Goal: Task Accomplishment & Management: Use online tool/utility

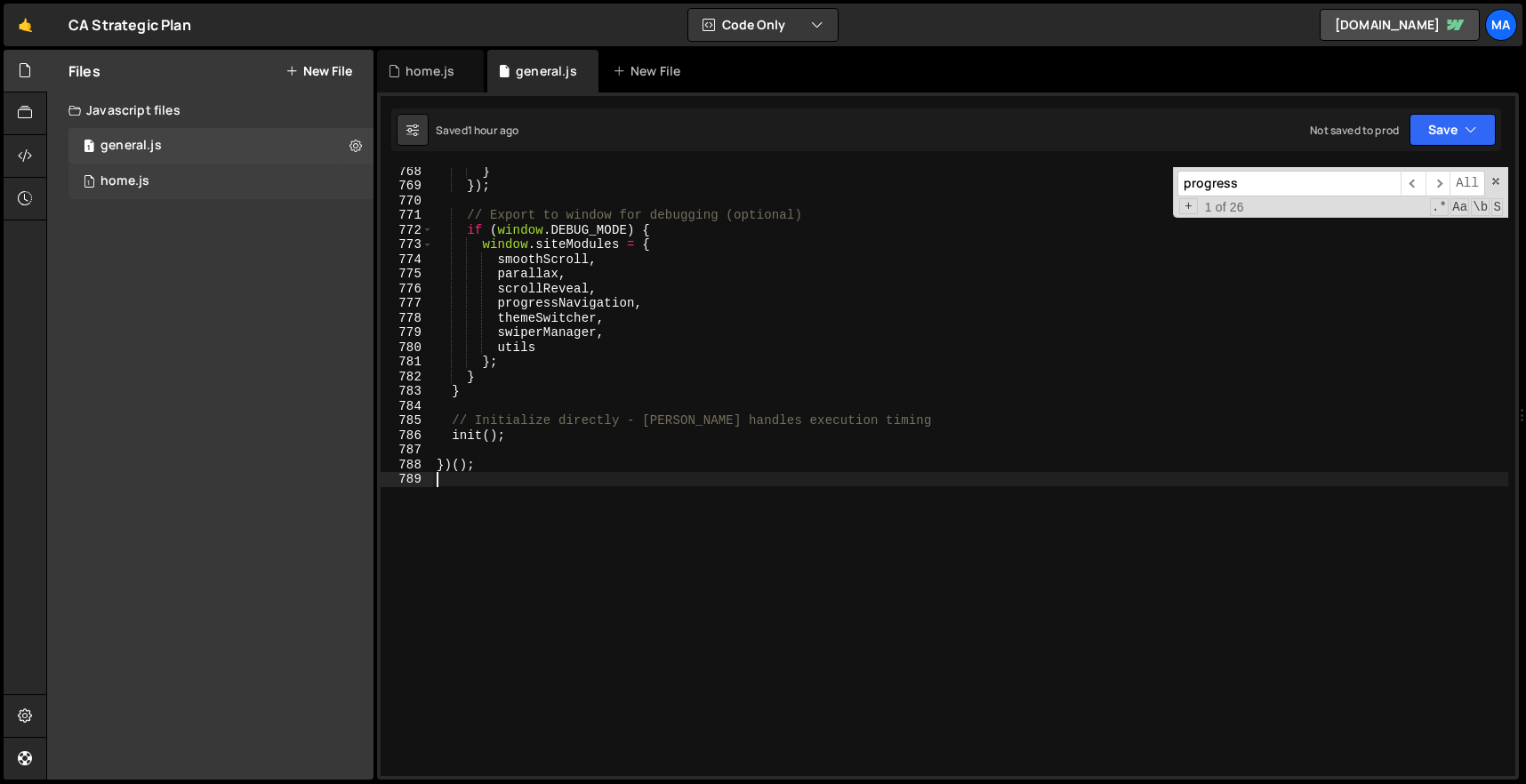
scroll to position [11252, 0]
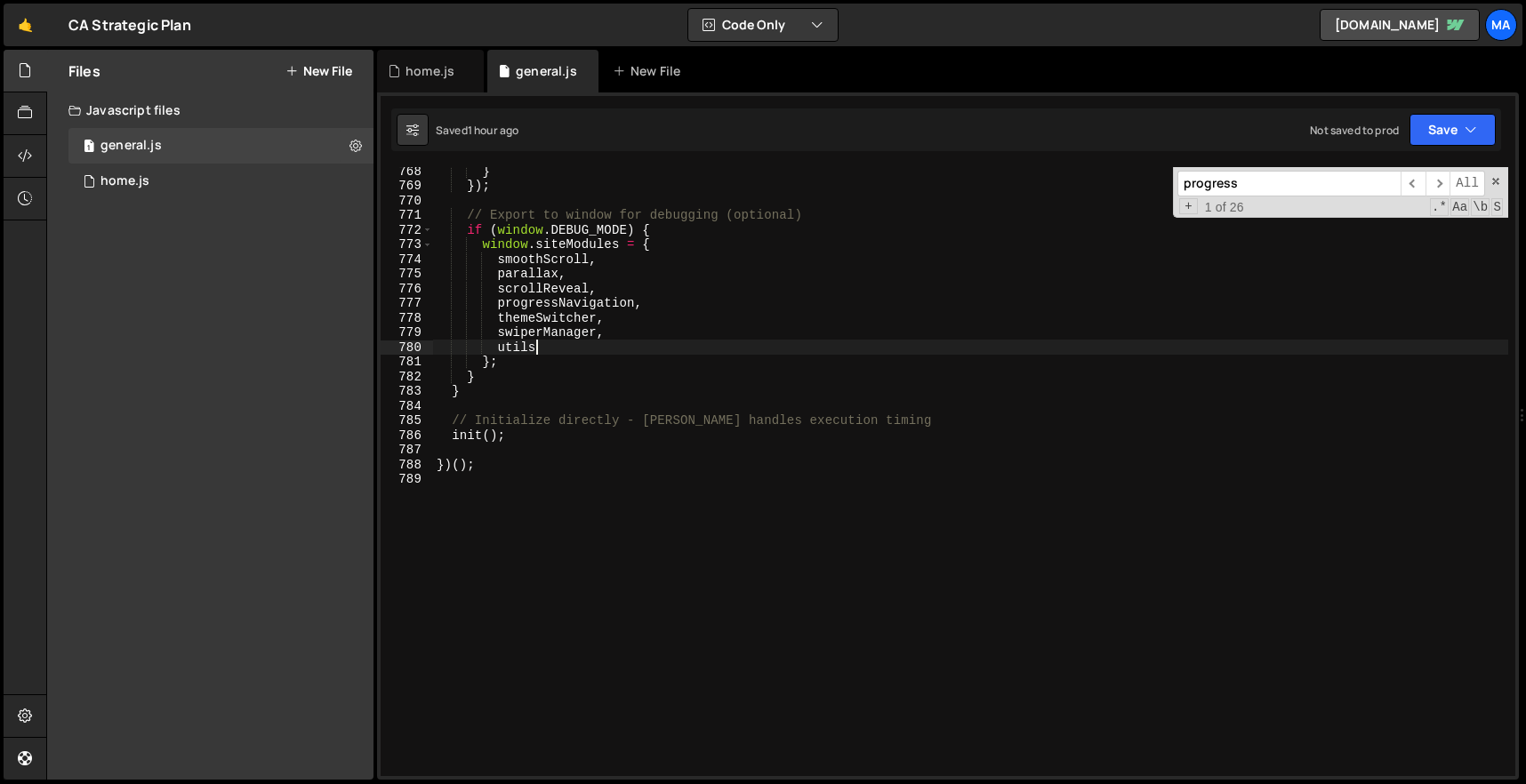
click at [615, 349] on div "} }) ; // Export to window for debugging (optional) if ( window . DEBUG_MODE ) …" at bounding box center [971, 482] width 1075 height 638
type textarea "utils"
click at [1494, 184] on span at bounding box center [1495, 181] width 13 height 13
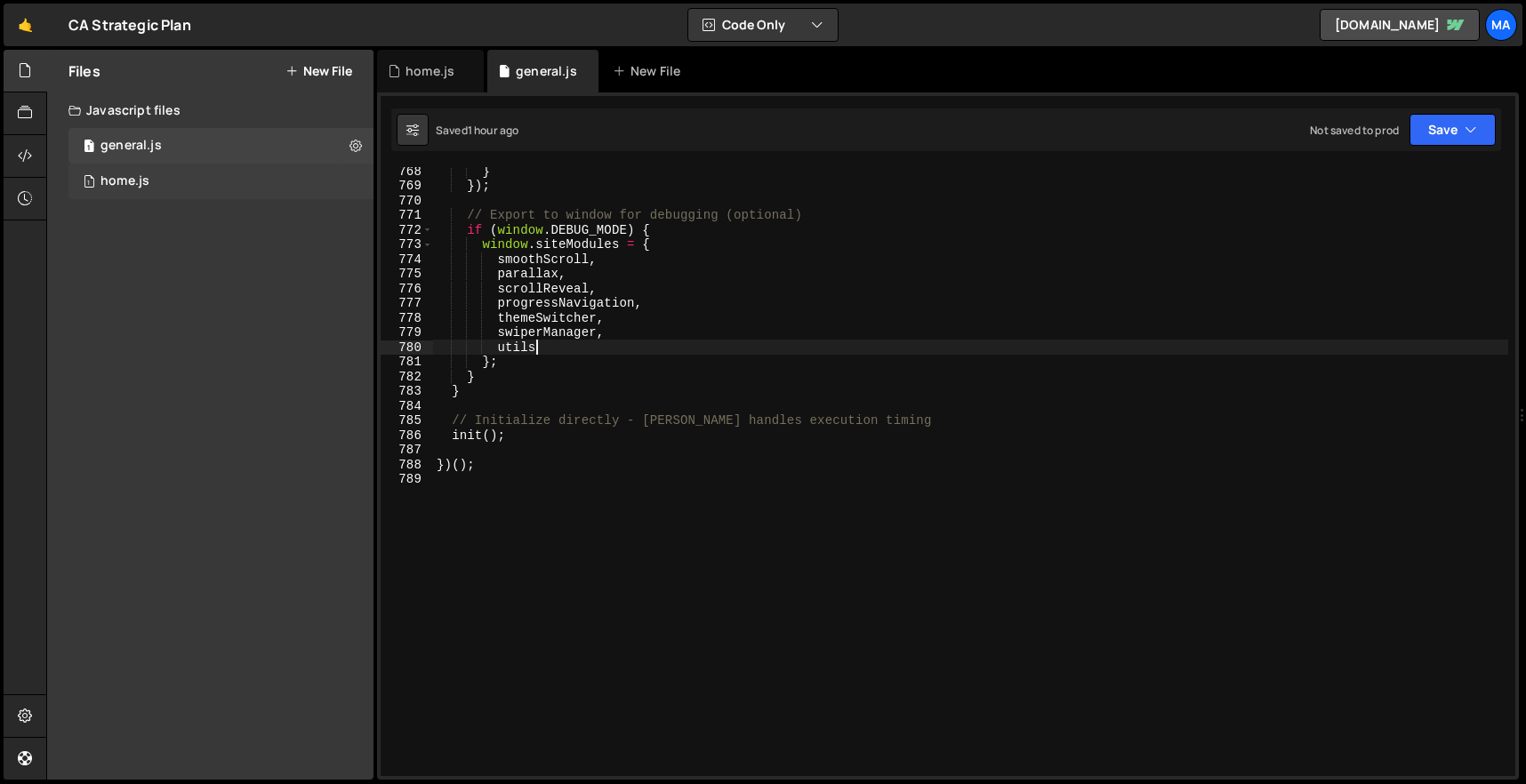
click at [183, 173] on div "1 home.js 0" at bounding box center [220, 181] width 305 height 36
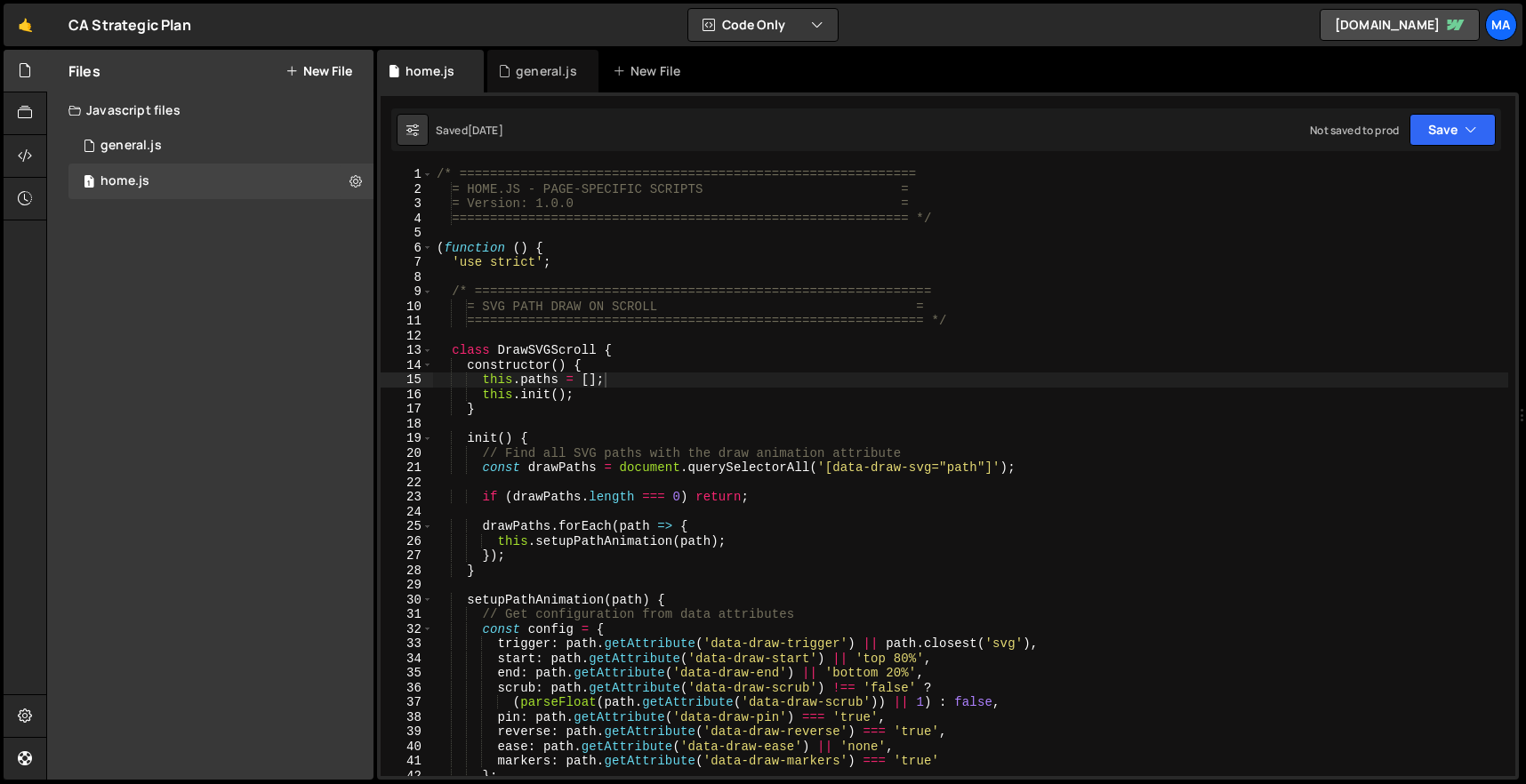
click at [690, 366] on div "/* ============================================================ = HOME.JS - PAG…" at bounding box center [971, 486] width 1075 height 638
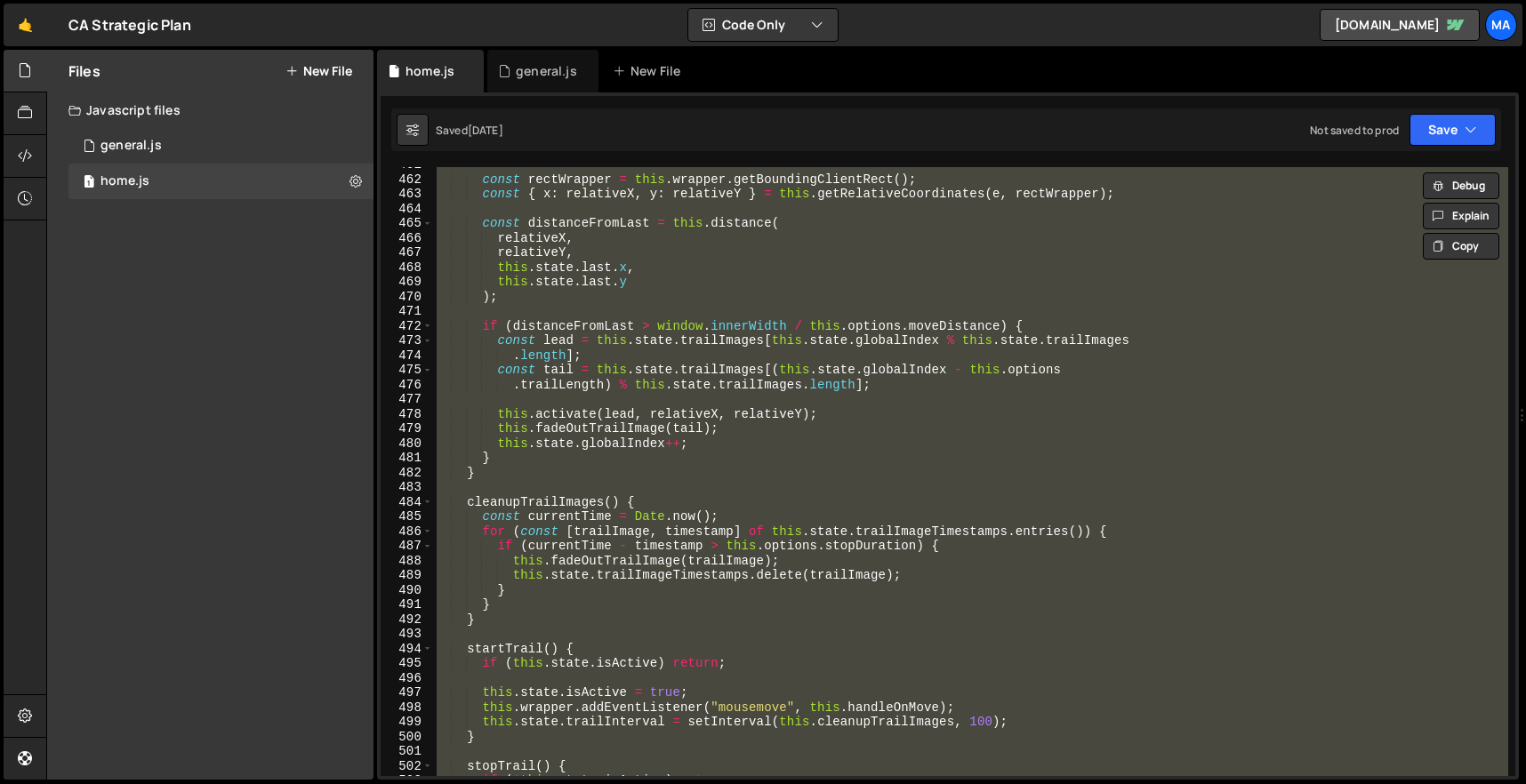
scroll to position [6756, 0]
click at [881, 254] on div "const rectWrapper = this . wrapper . getBoundingClientRect ( ) ; const { x : re…" at bounding box center [971, 472] width 1075 height 609
paste textarea
type textarea "})();"
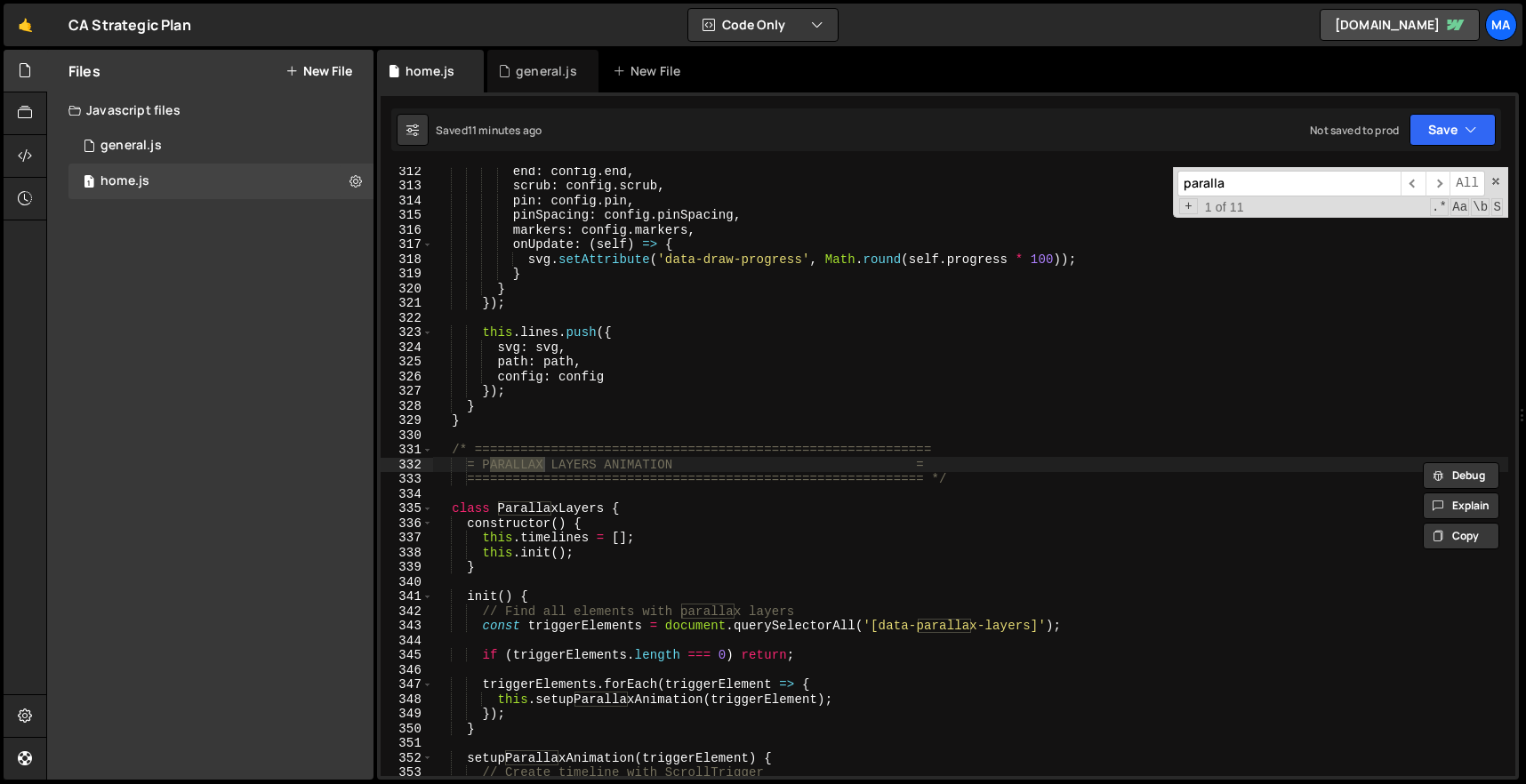
scroll to position [4565, 0]
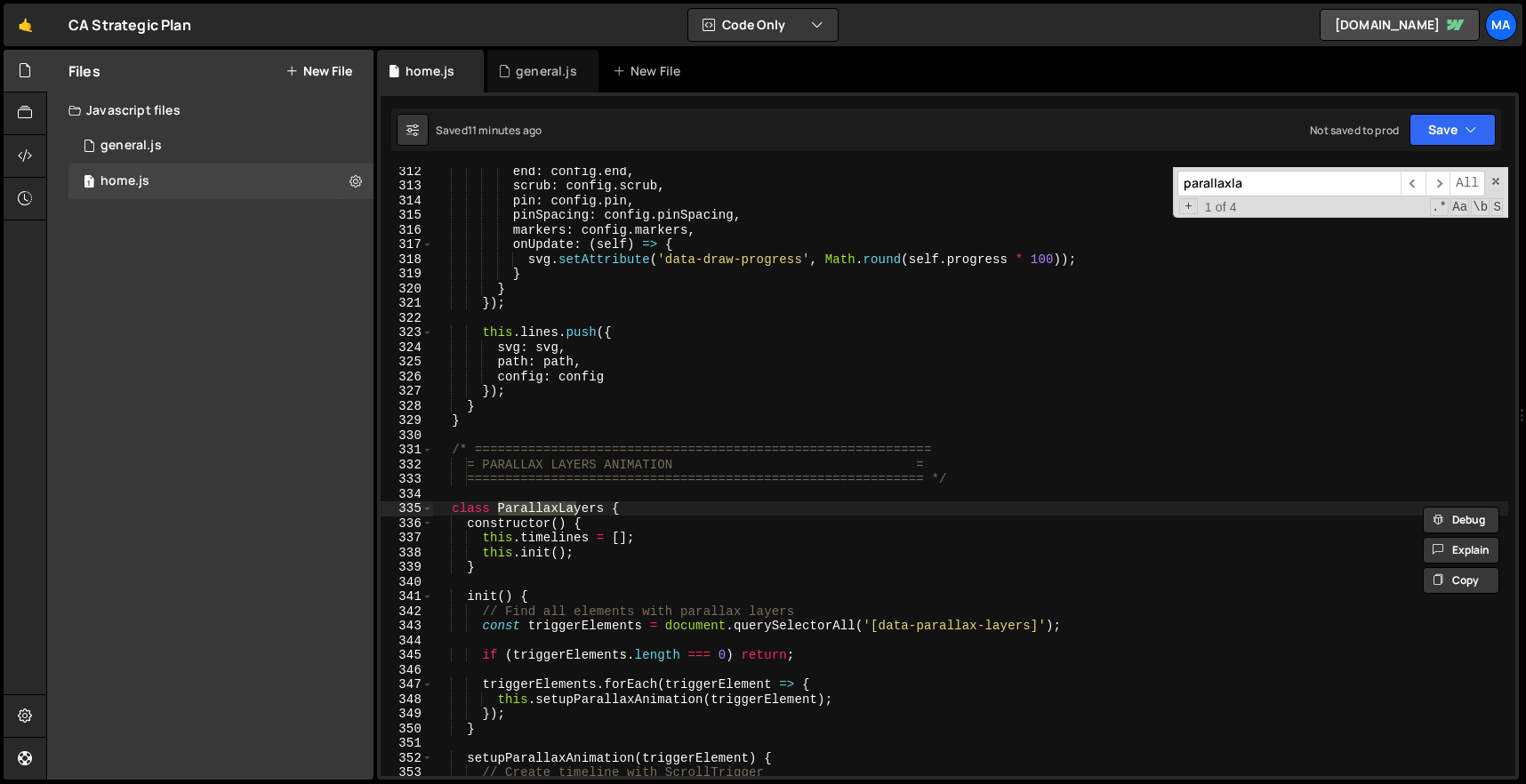
type input "parallaxla"
click at [454, 508] on div "end : config . end , scrub : config . scrub , pin : config . pin , pinSpacing :…" at bounding box center [971, 482] width 1075 height 638
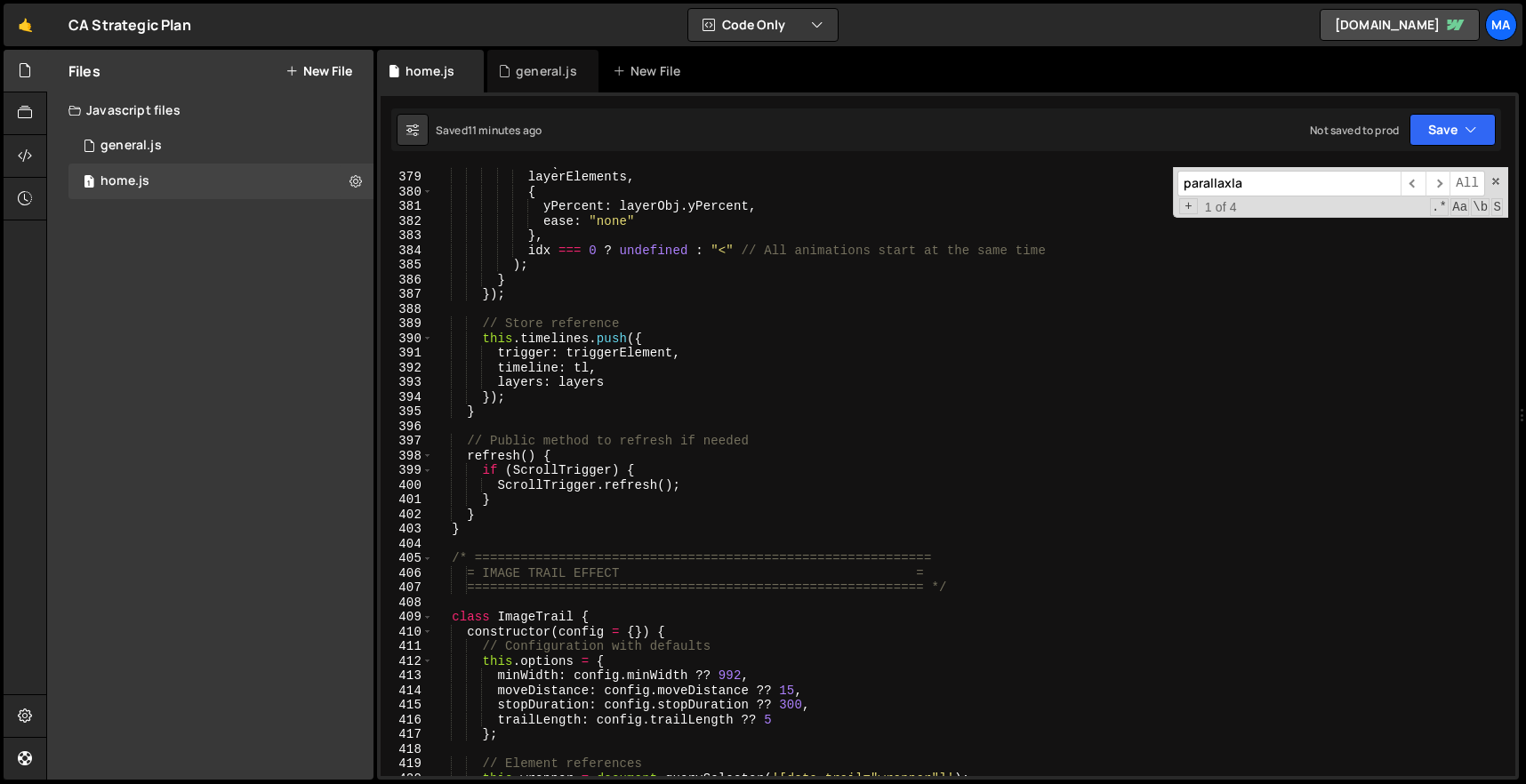
scroll to position [5541, 0]
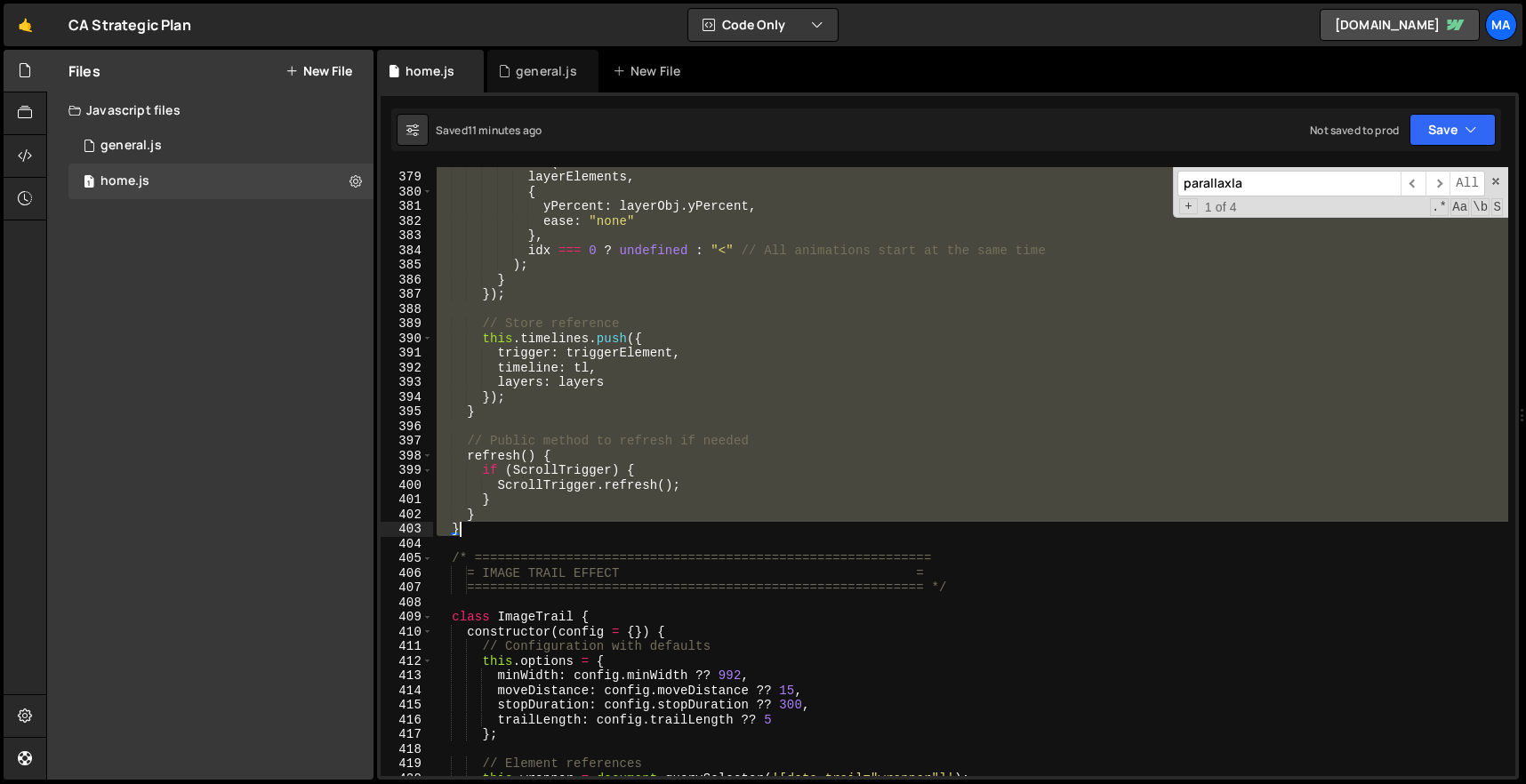
click at [479, 530] on div "tl . to ( layerElements , { yPercent : layerObj . yPercent , ease : "none" } , …" at bounding box center [971, 474] width 1075 height 638
paste textarea
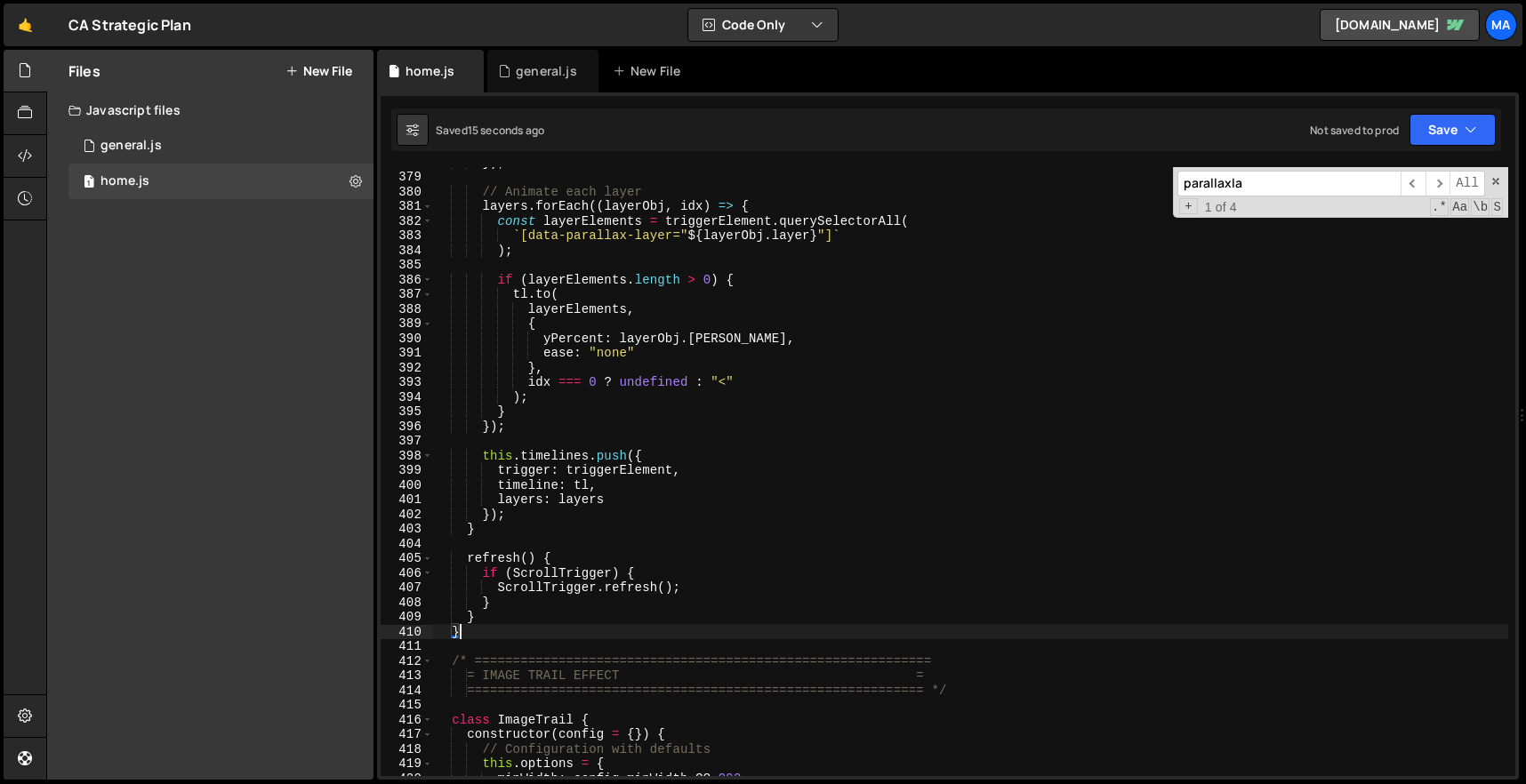
click at [842, 558] on div "}) ; // Animate each layer layers . forEach (( layerObj , idx ) => { const laye…" at bounding box center [971, 474] width 1075 height 638
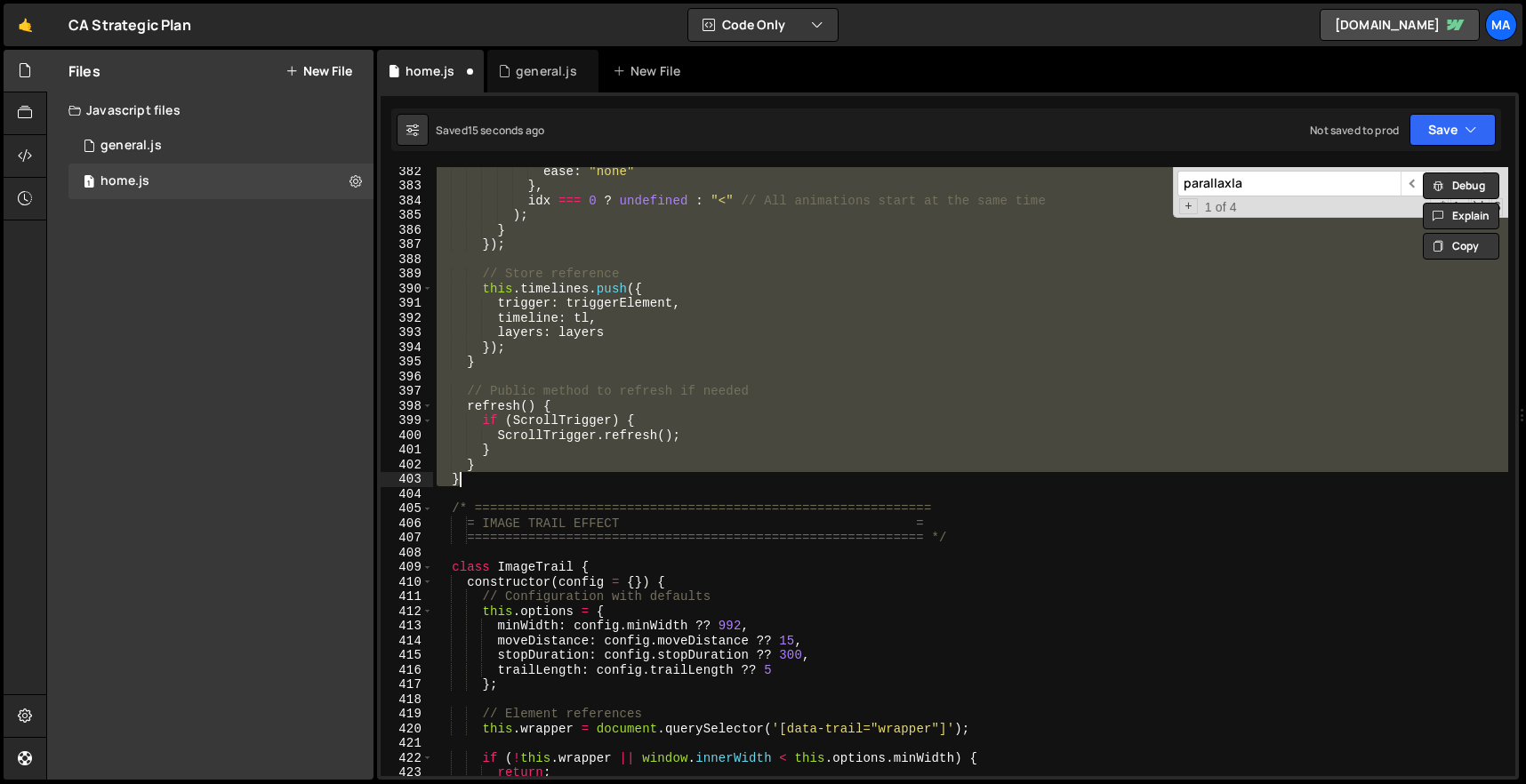
scroll to position [5591, 0]
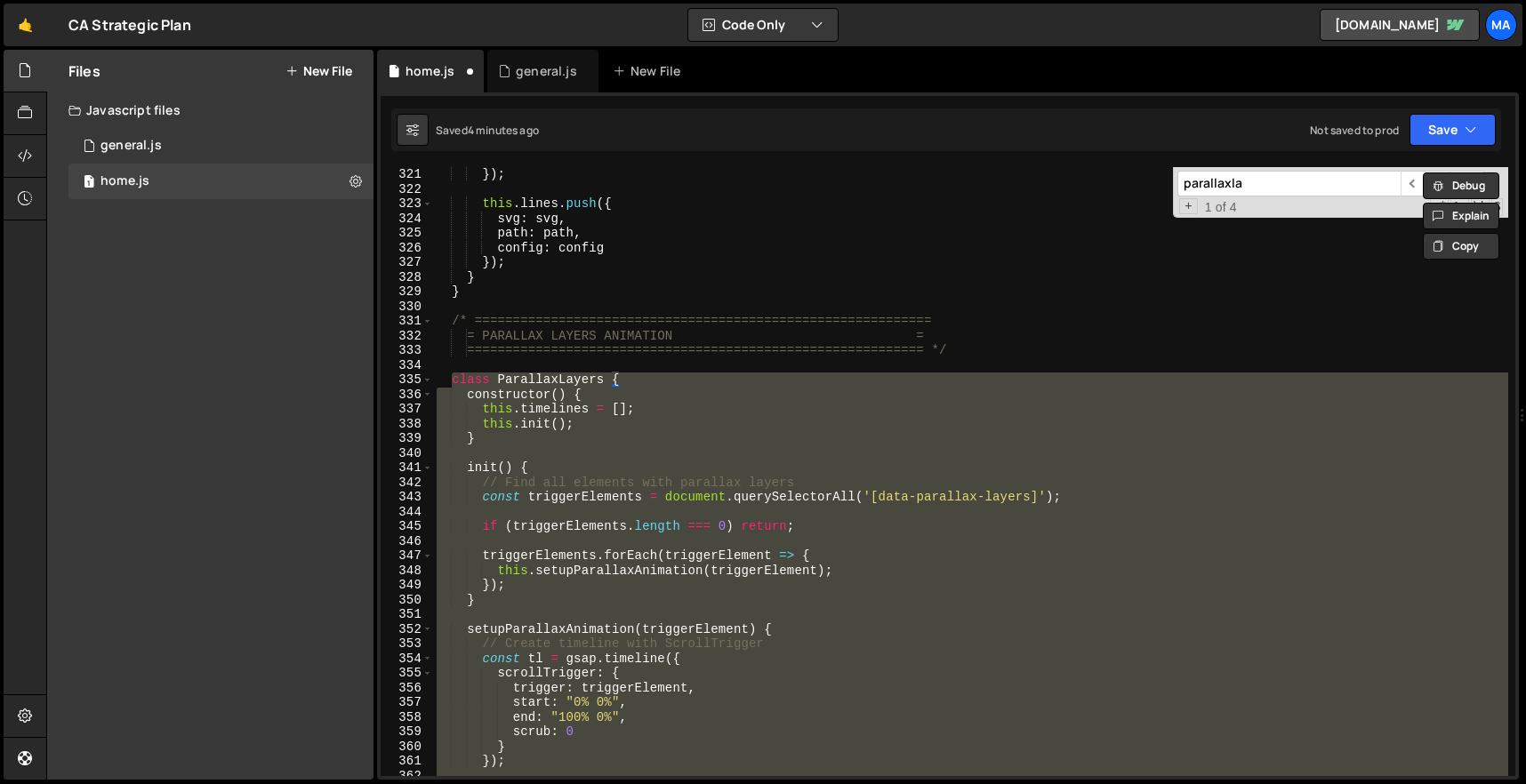
paste textarea
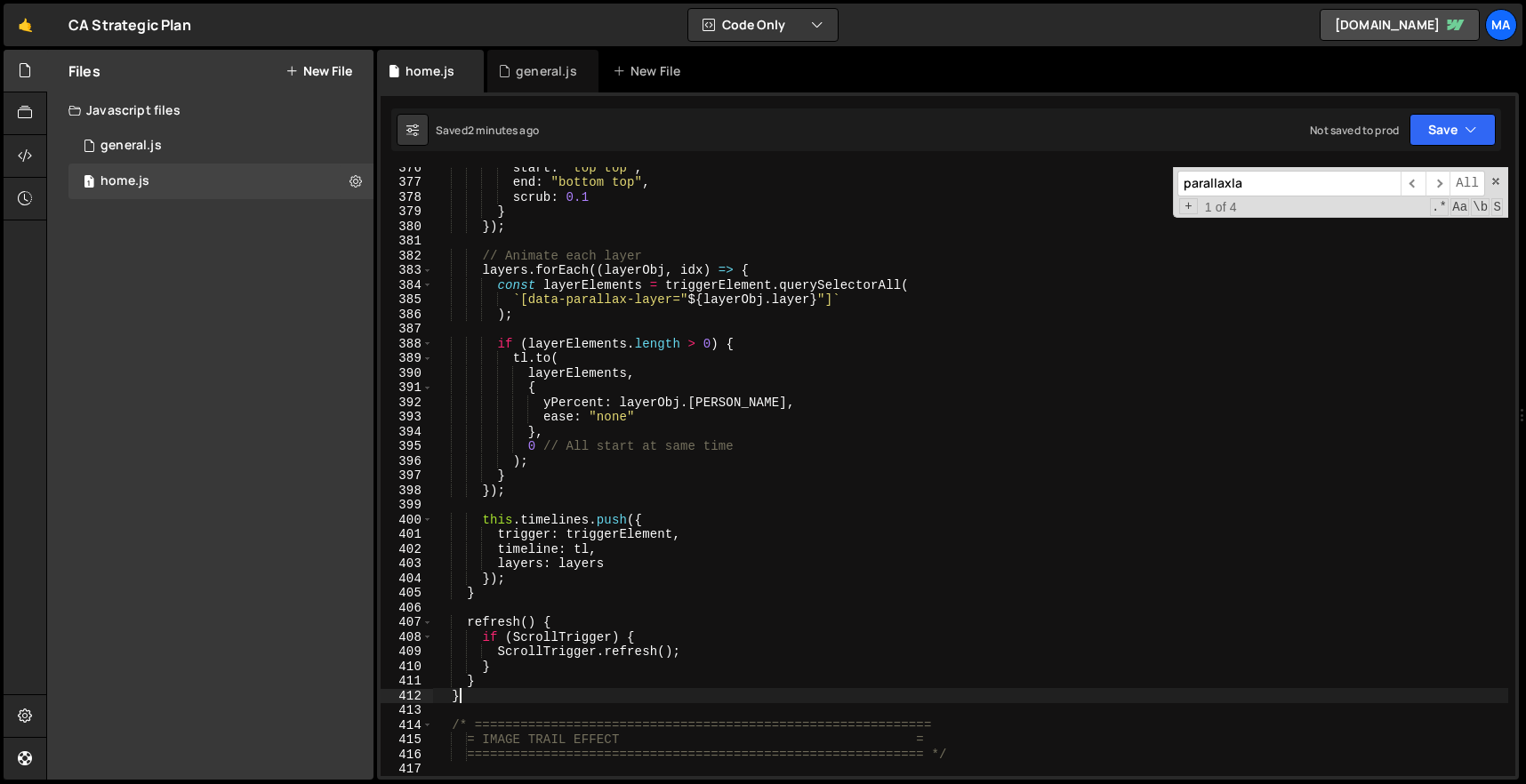
click at [622, 702] on div "start : "top top" , end : "bottom top" , scrub : 0.1 } }) ; // Animate each lay…" at bounding box center [971, 479] width 1075 height 638
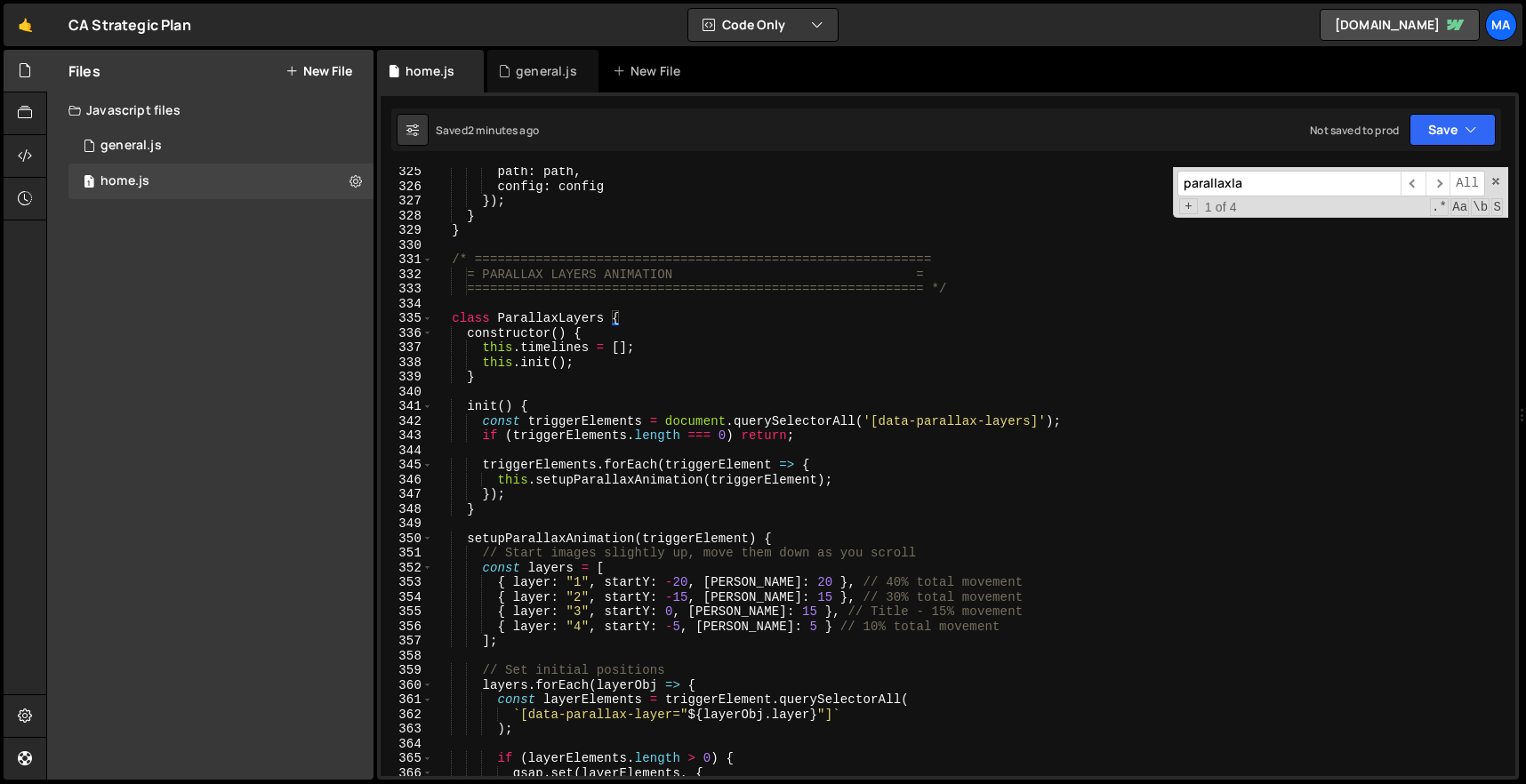
scroll to position [4755, 0]
click at [451, 319] on div "path : path , config : config }) ; } } /* =====================================…" at bounding box center [971, 483] width 1075 height 638
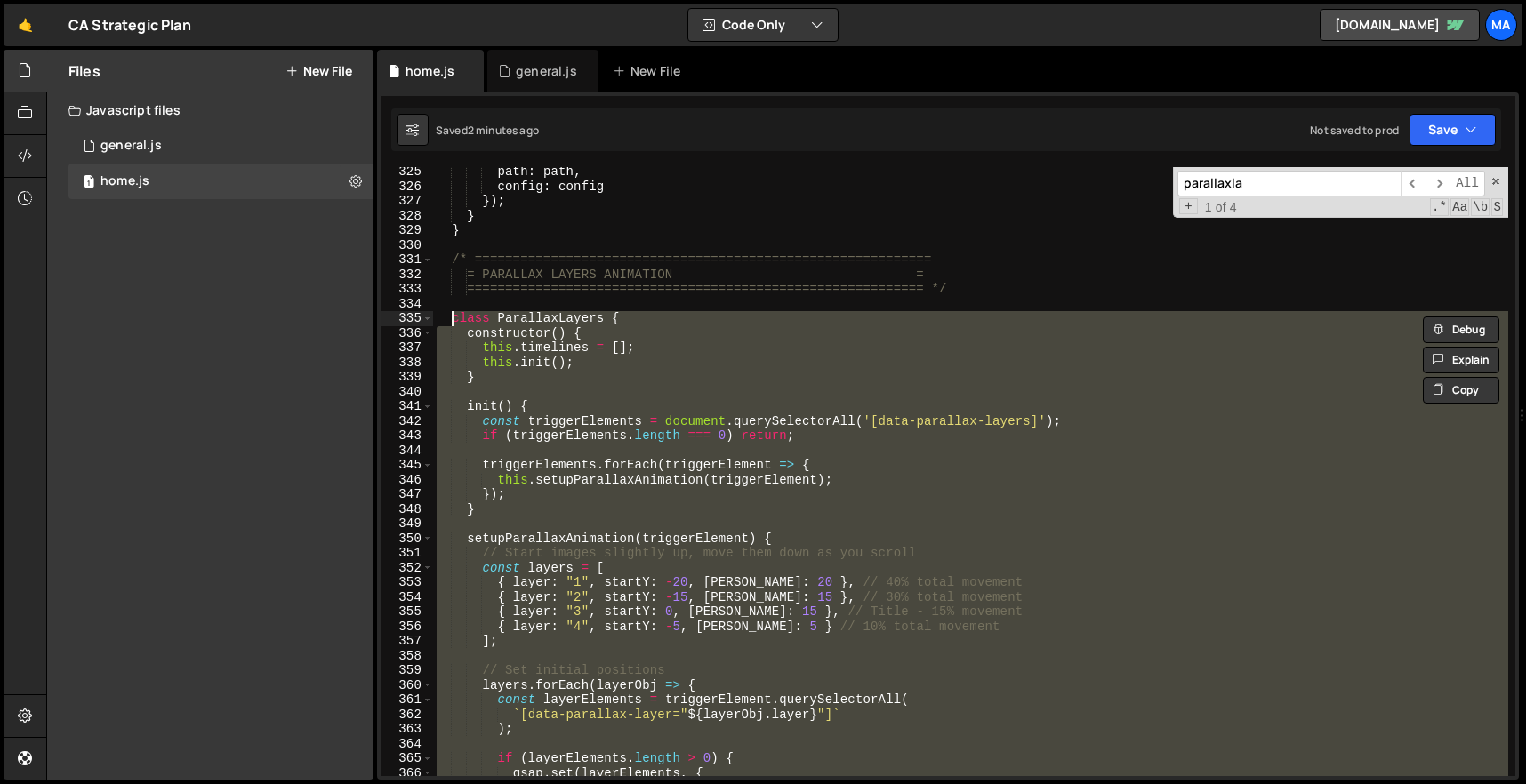
paste textarea "}"
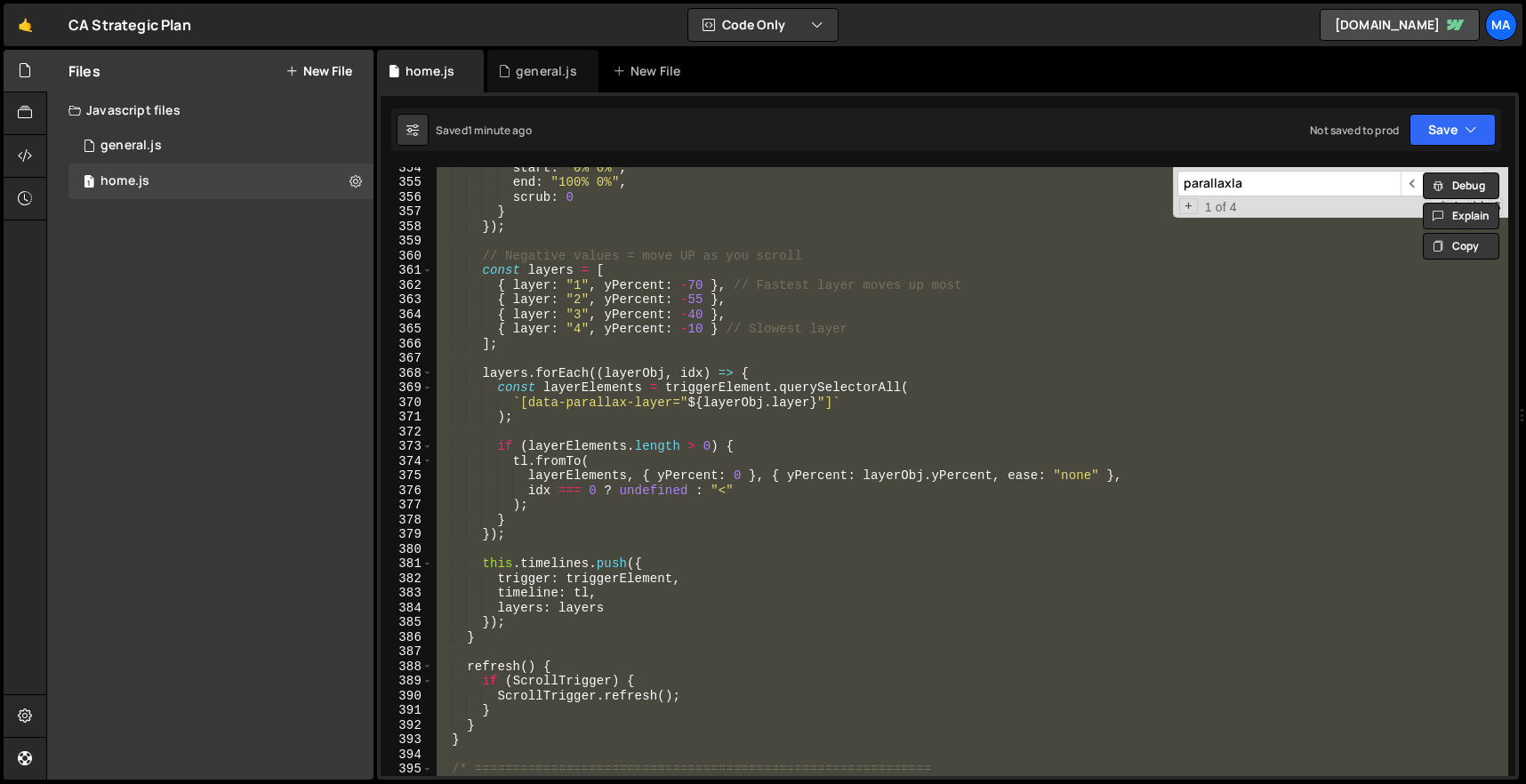
paste textarea
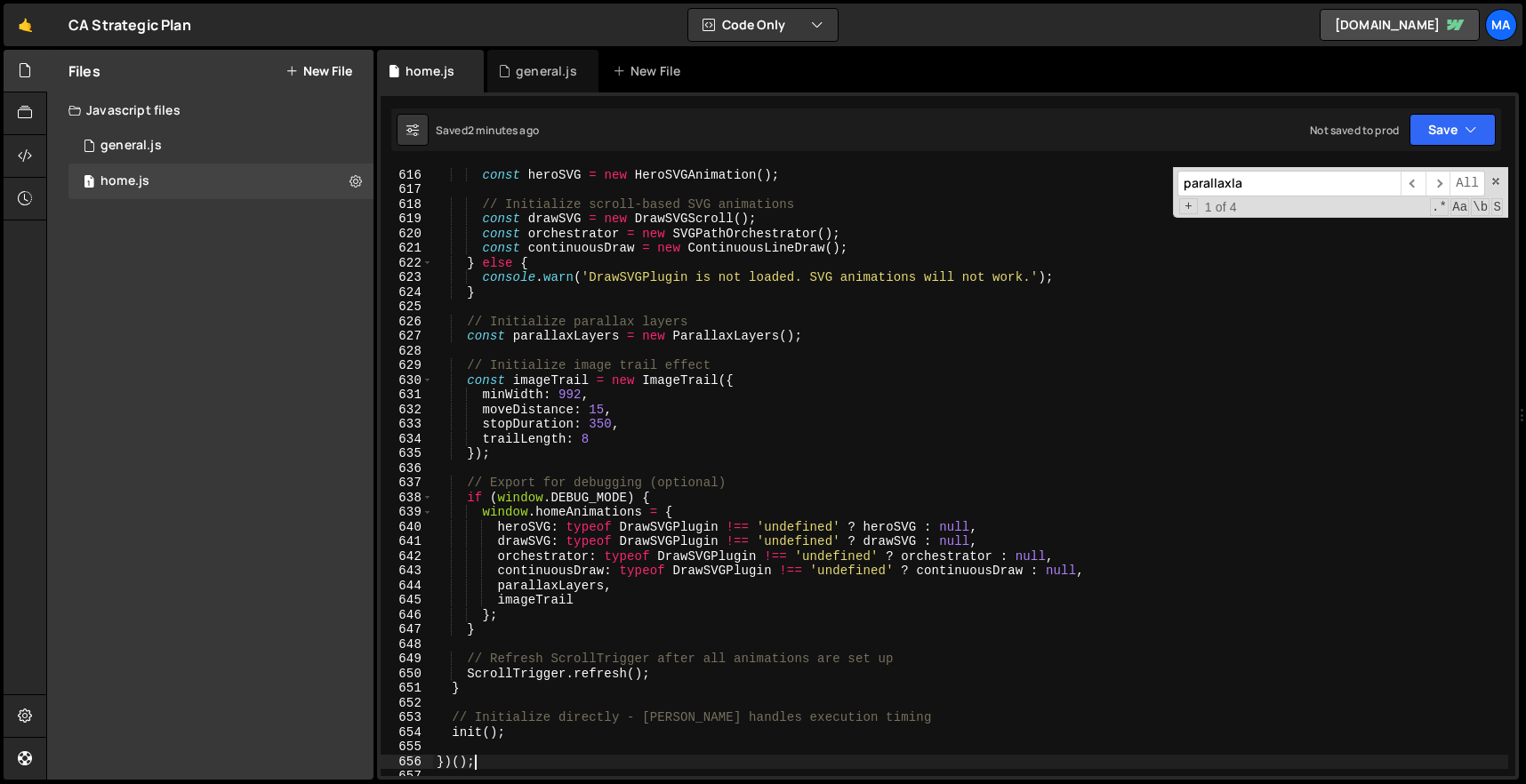
scroll to position [9305, 0]
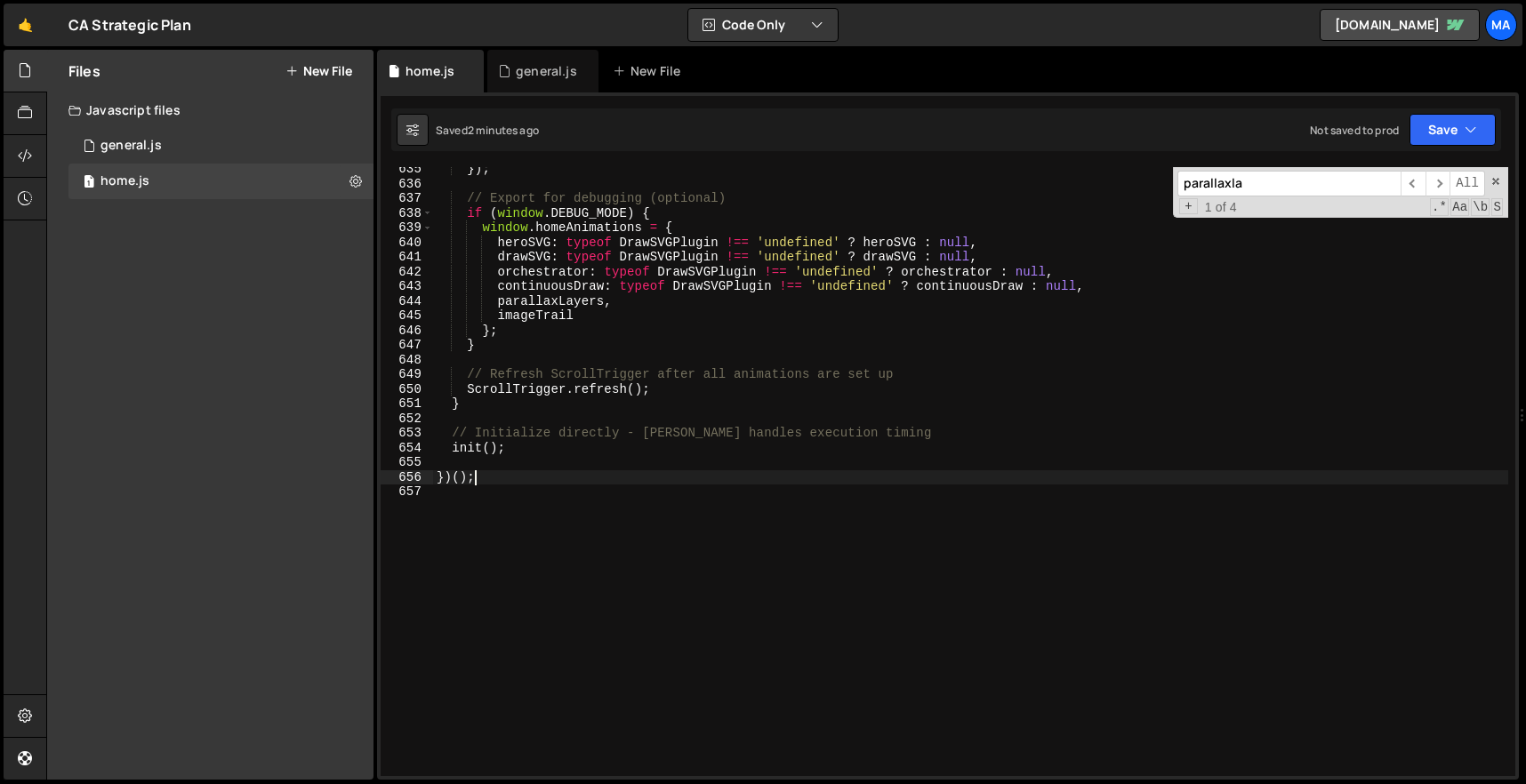
click at [878, 446] on div "}) ; // Export for debugging (optional) if ( window . DEBUG_MODE ) { window . h…" at bounding box center [971, 480] width 1075 height 638
type textarea "init();"
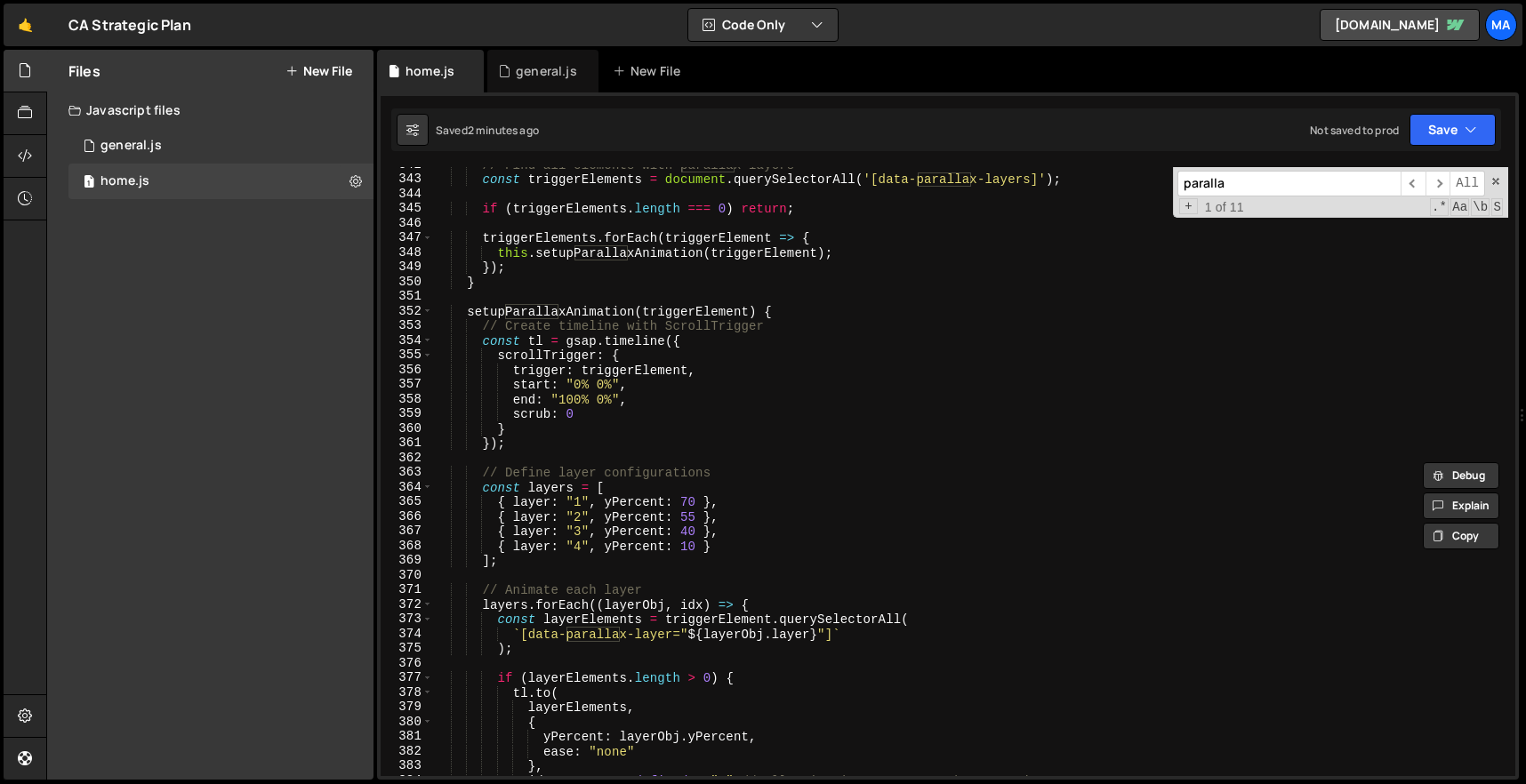
scroll to position [5011, 0]
type input "paralla"
click at [933, 281] on div "// Find all elements with parallax layers const triggerElements = document . qu…" at bounding box center [971, 476] width 1075 height 638
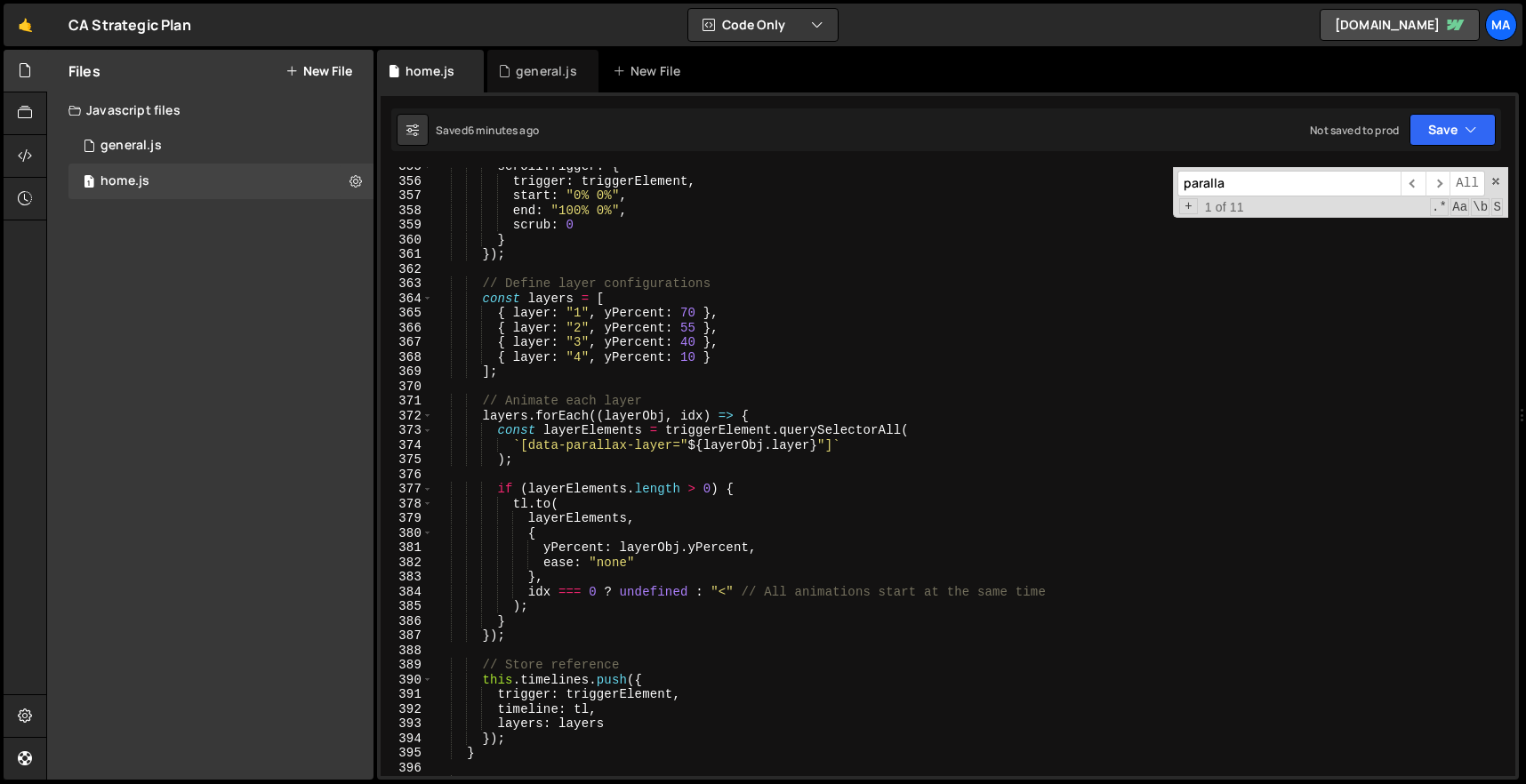
scroll to position [5173, 0]
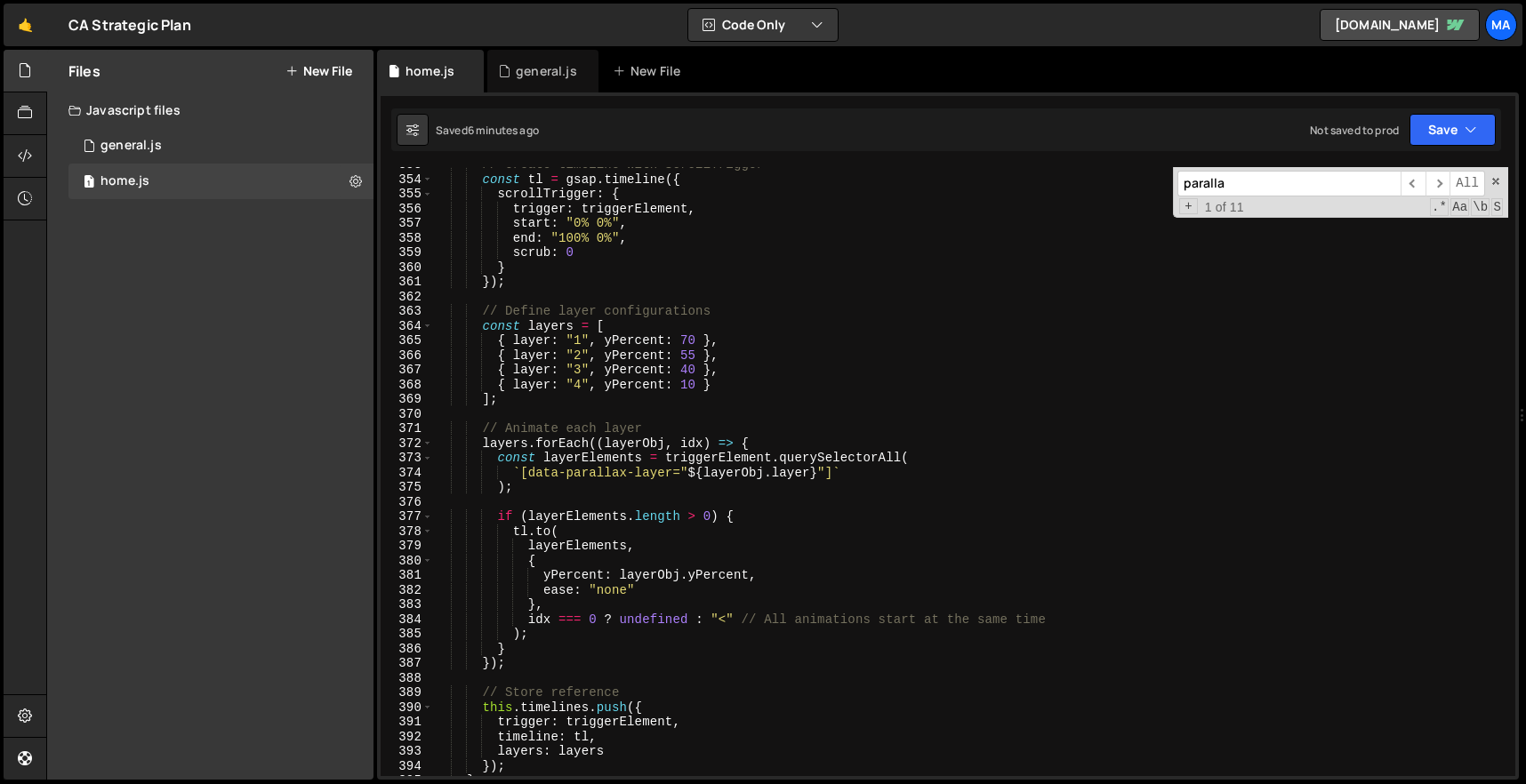
click at [695, 367] on div "// Create timeline with ScrollTrigger const tl = gsap . timeline ({ scrollTrigg…" at bounding box center [971, 477] width 1075 height 638
click at [833, 338] on div "// Create timeline with ScrollTrigger const tl = gsap . timeline ({ scrollTrigg…" at bounding box center [971, 477] width 1075 height 638
type textarea "})();"
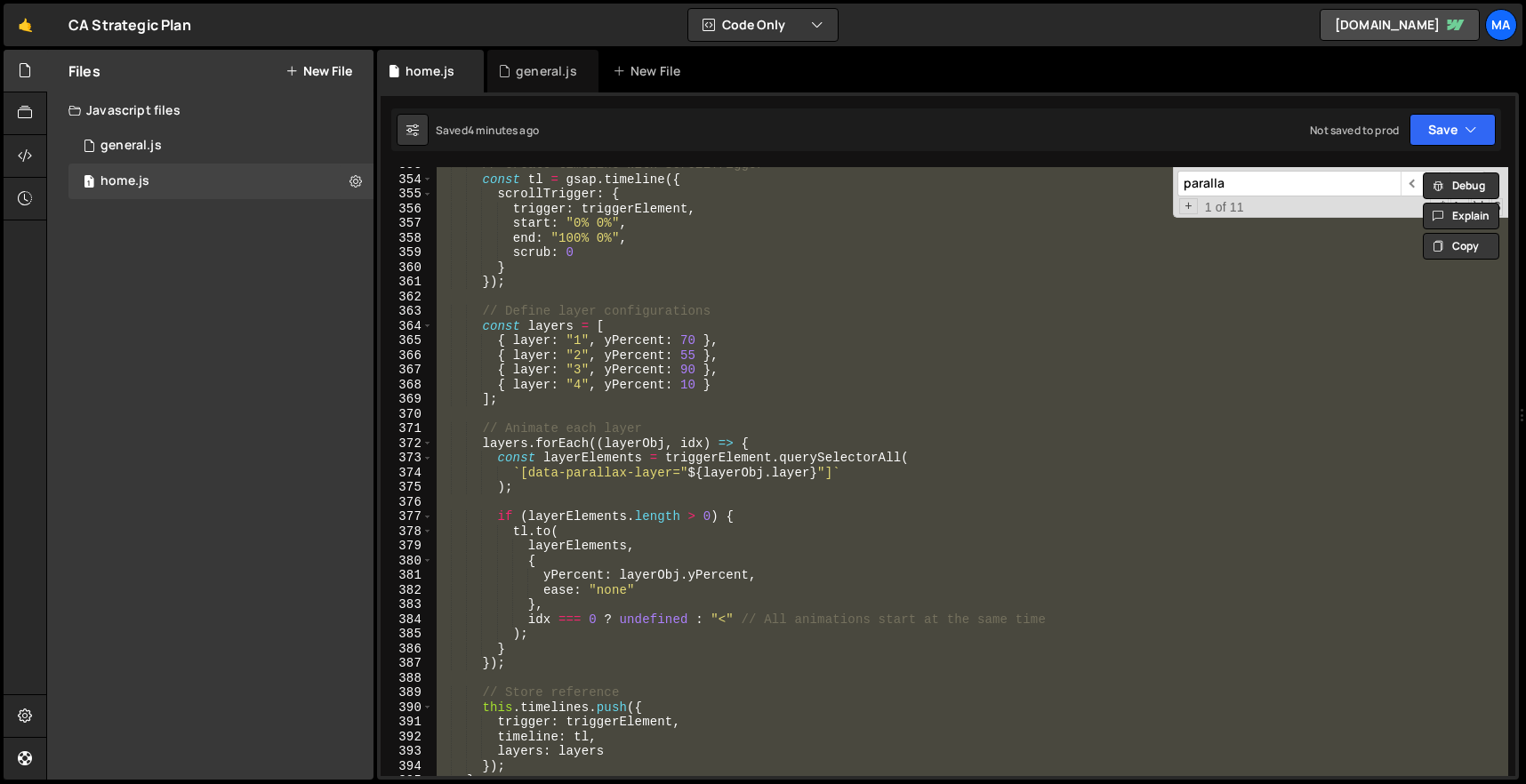
scroll to position [0, 2]
click at [173, 136] on div "1 general.js 0" at bounding box center [220, 145] width 305 height 36
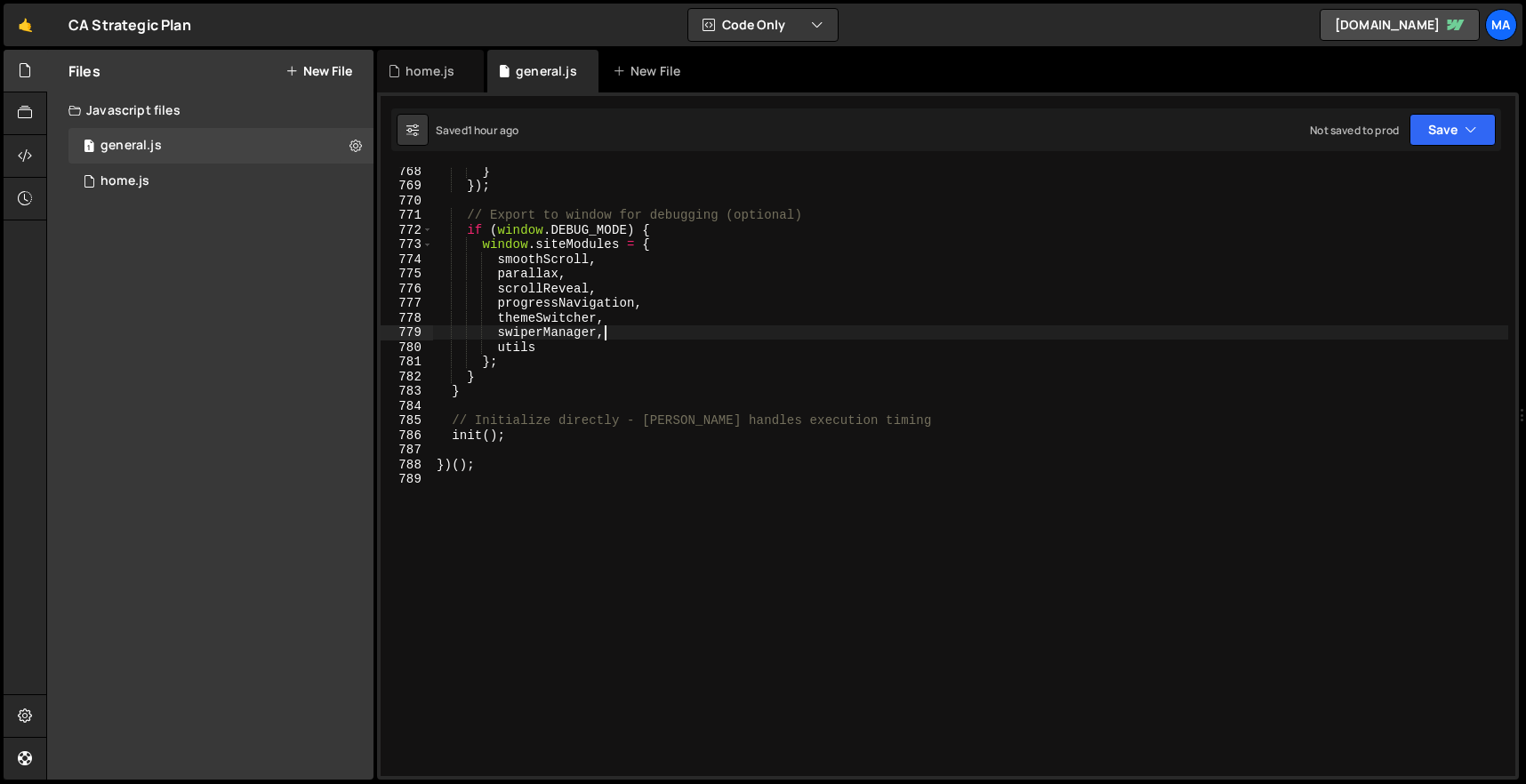
click at [657, 336] on div "} }) ; // Export to window for debugging (optional) if ( window . DEBUG_MODE ) …" at bounding box center [971, 482] width 1075 height 638
type textarea "})();"
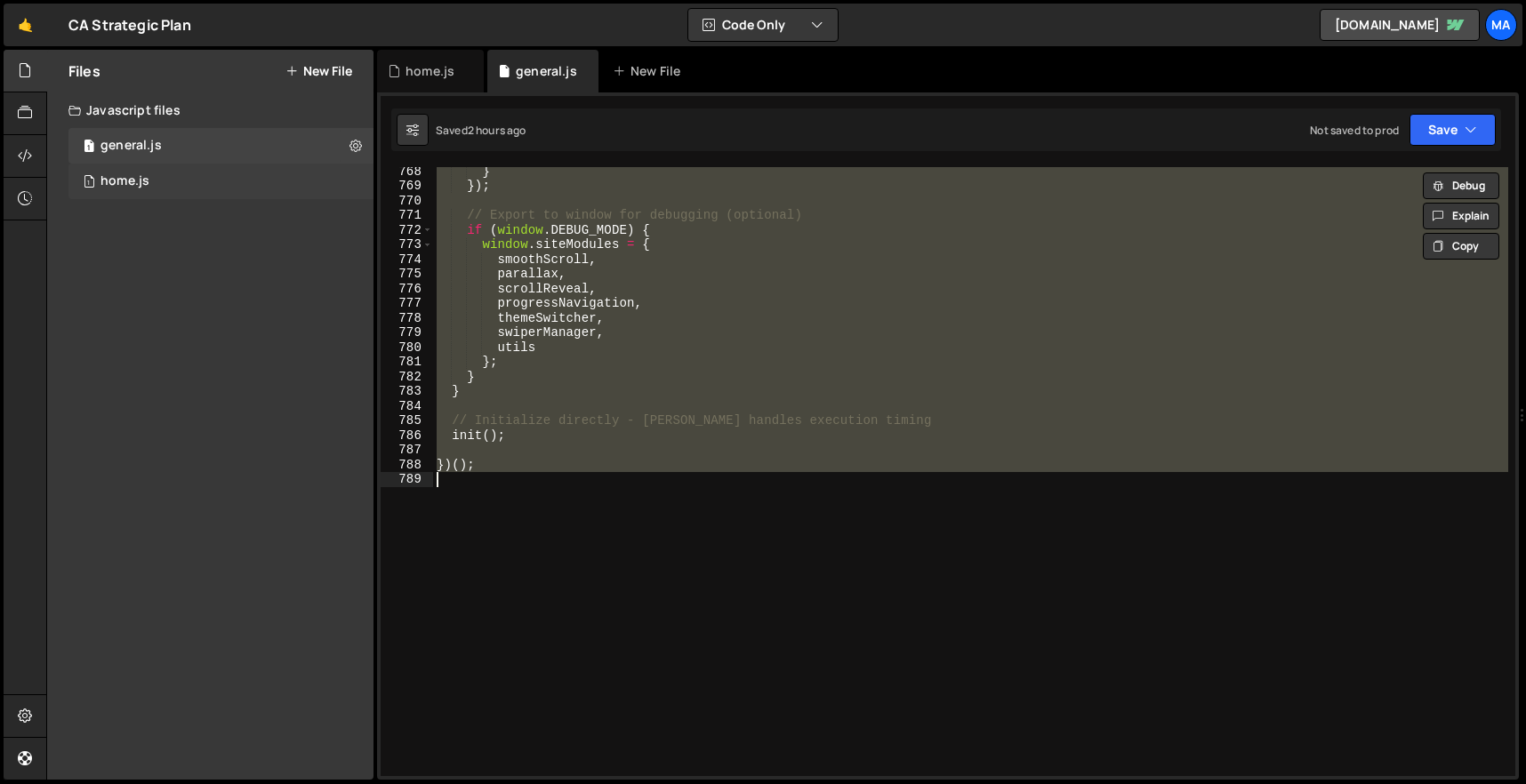
click at [203, 183] on div "1 home.js 0" at bounding box center [220, 181] width 305 height 36
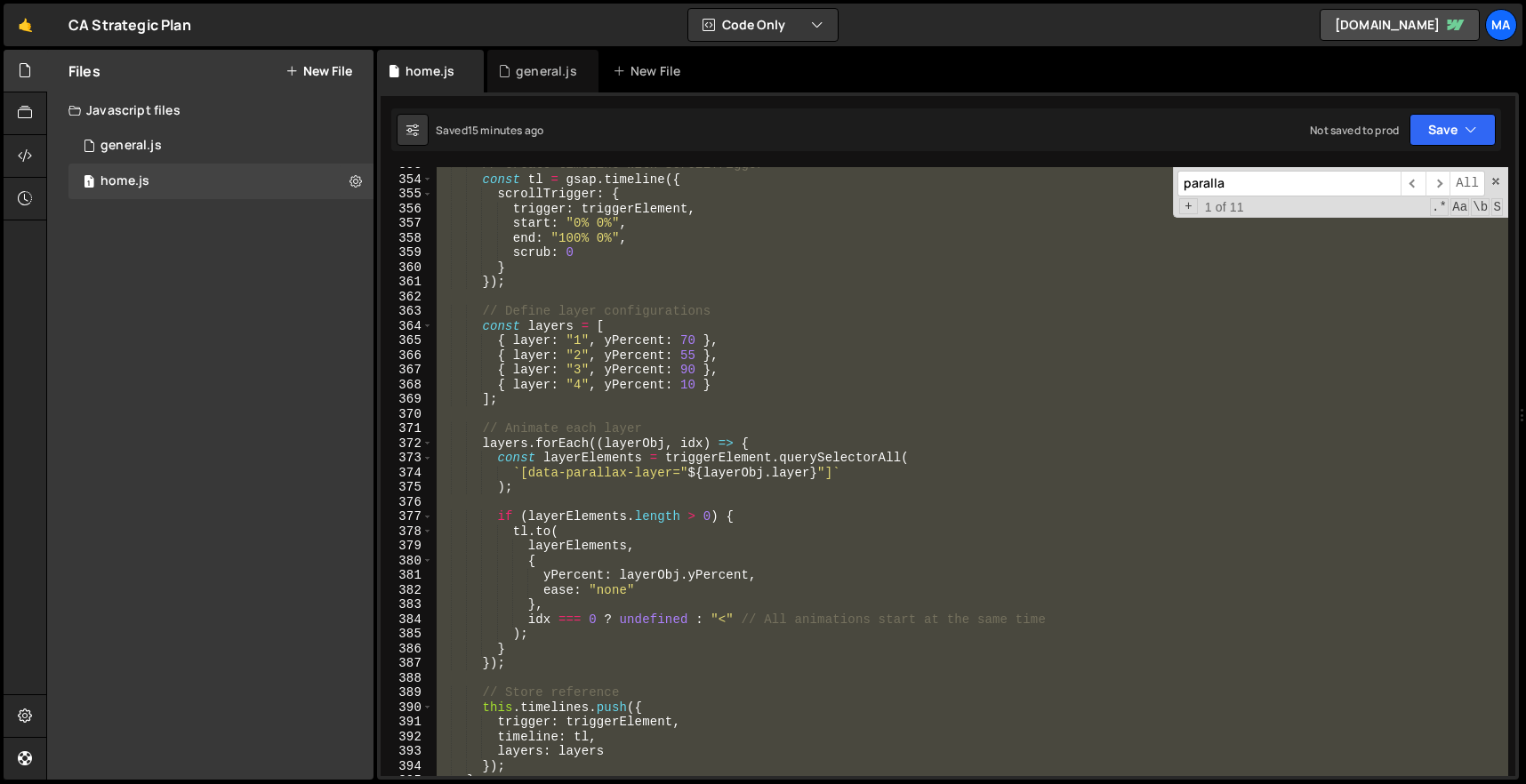
click at [718, 316] on div "// Create timeline with ScrollTrigger const tl = gsap . timeline ({ scrollTrigg…" at bounding box center [971, 472] width 1075 height 609
paste textarea
type textarea "})();"
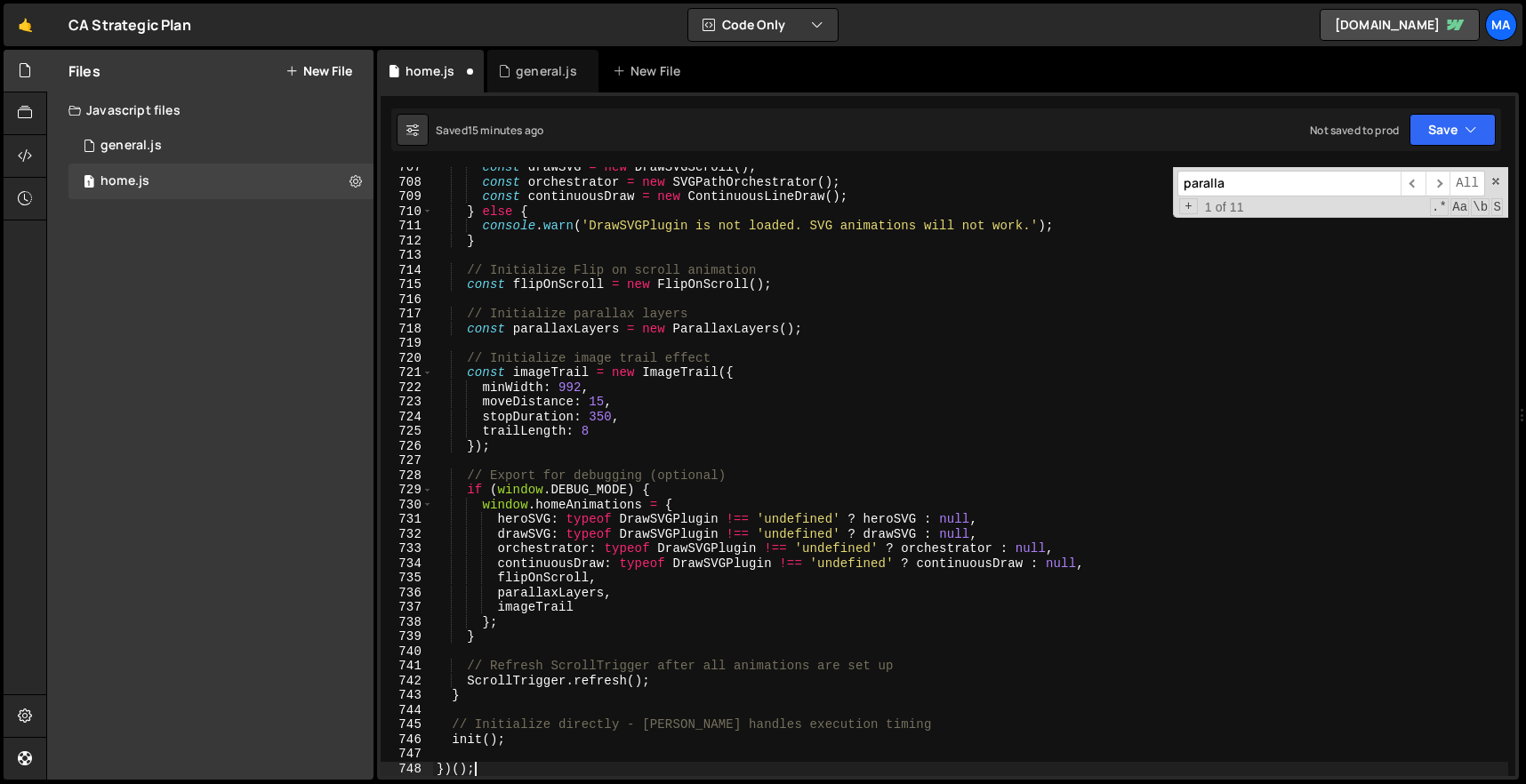
scroll to position [0, 0]
